Goal: Transaction & Acquisition: Purchase product/service

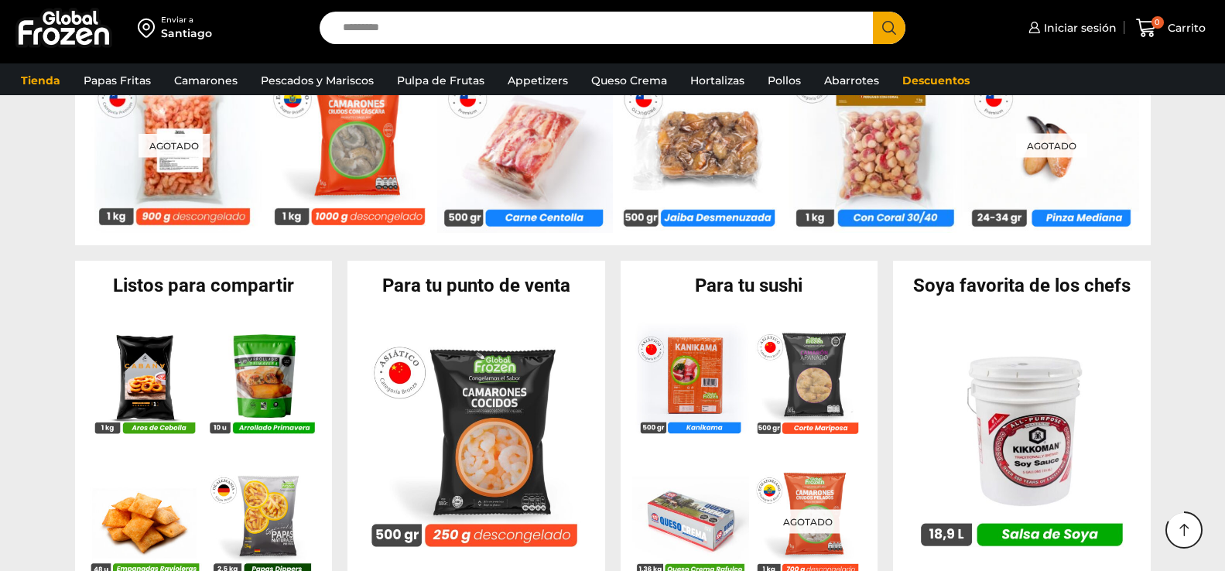
scroll to position [1410, 0]
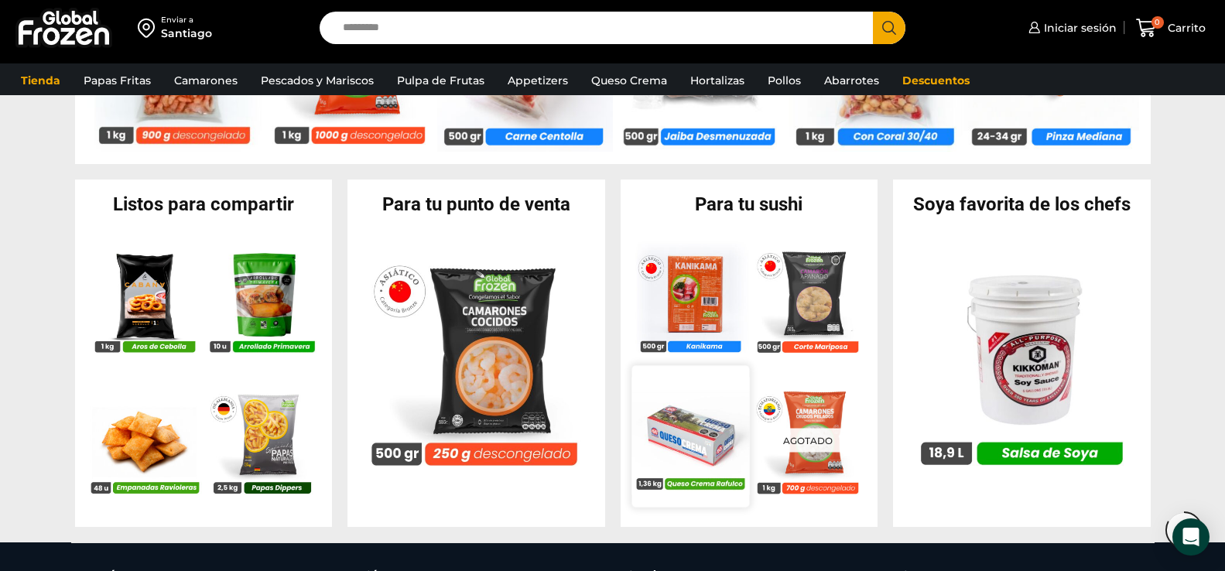
click at [693, 435] on img at bounding box center [691, 437] width 118 height 118
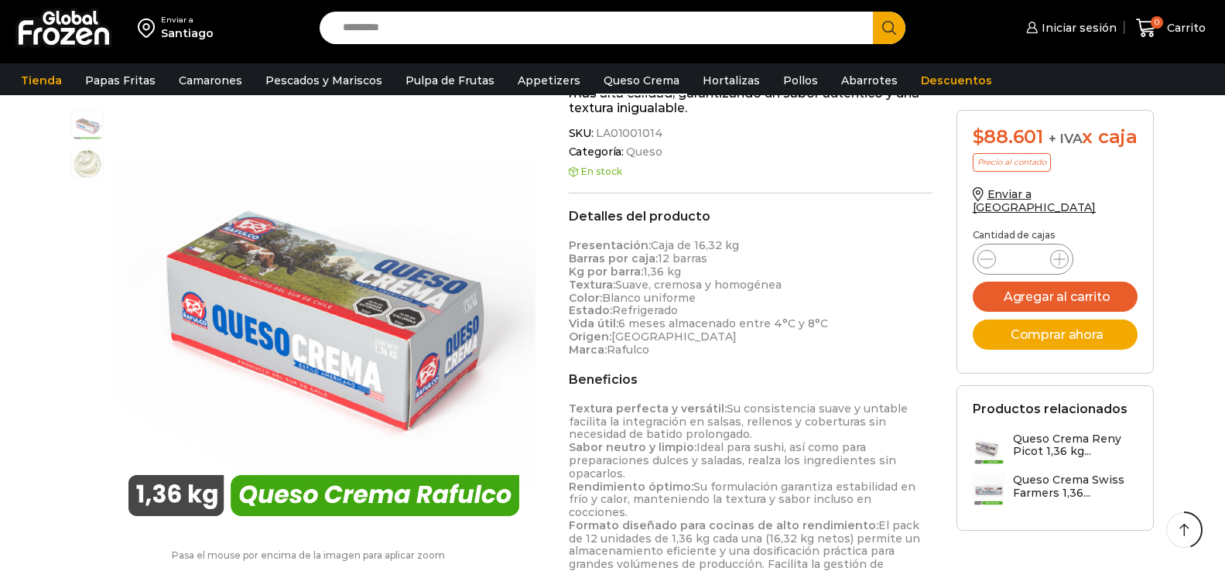
click at [654, 84] on link "Queso Crema" at bounding box center [641, 80] width 91 height 29
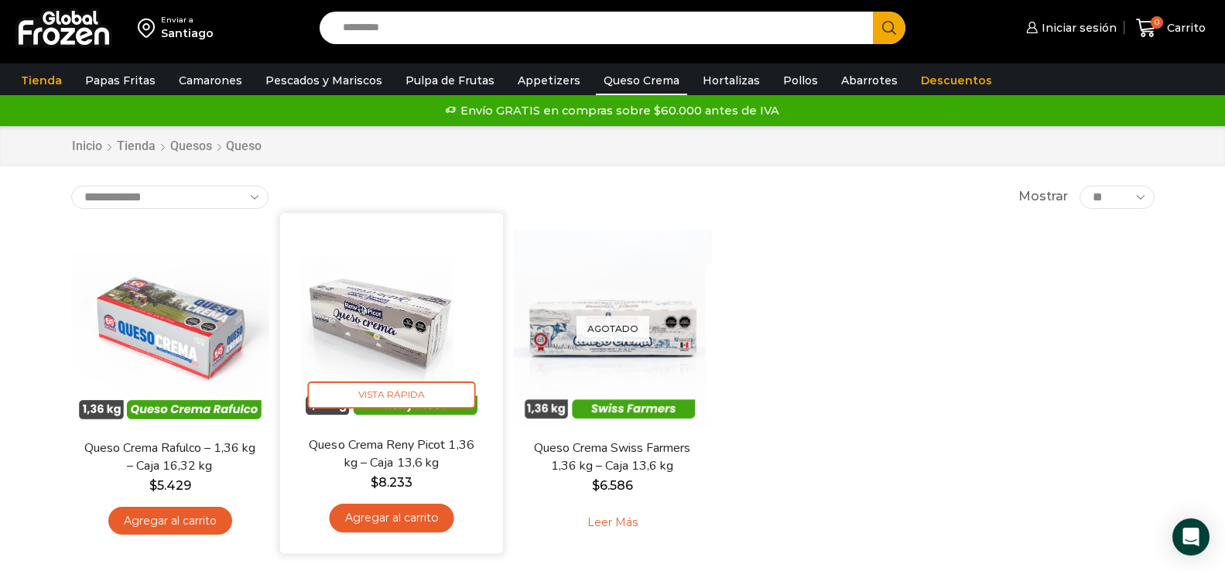
click at [402, 317] on img at bounding box center [392, 324] width 200 height 200
